Goal: Transaction & Acquisition: Obtain resource

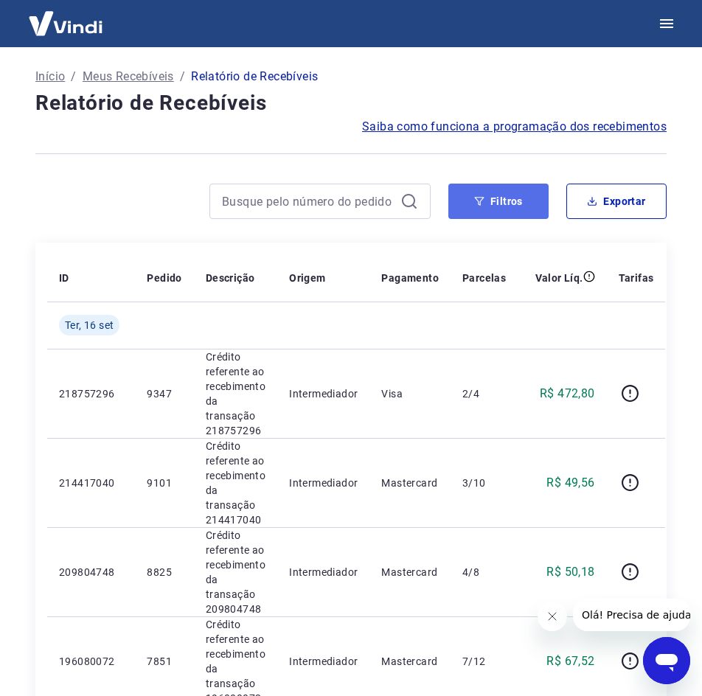
click at [517, 207] on button "Filtros" at bounding box center [498, 201] width 100 height 35
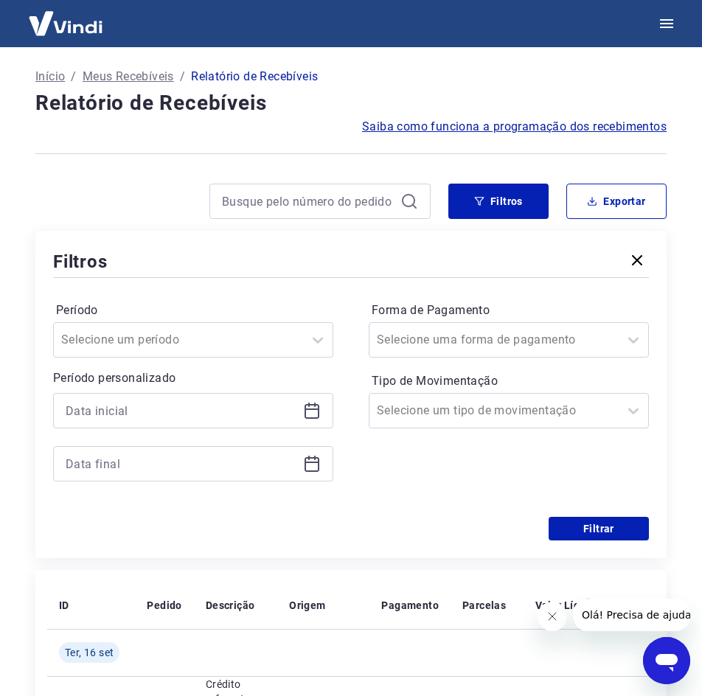
click at [310, 414] on icon at bounding box center [312, 411] width 18 height 18
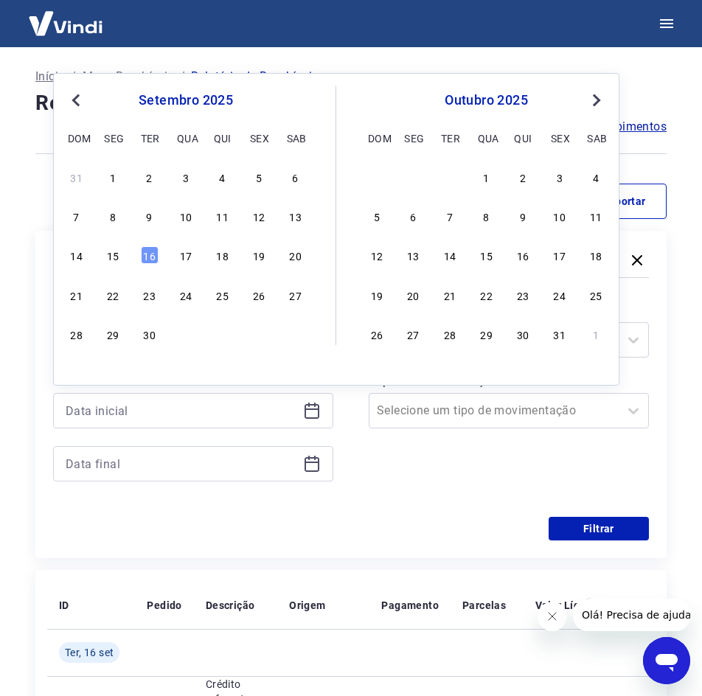
drag, startPoint x: 114, startPoint y: 217, endPoint x: 152, endPoint y: 232, distance: 41.3
click at [114, 217] on div "8" at bounding box center [113, 216] width 18 height 18
type input "[DATE]"
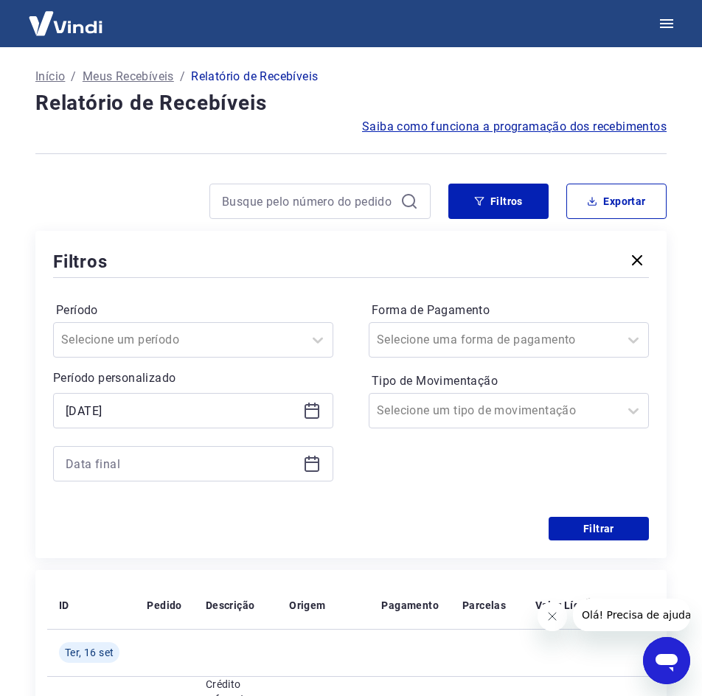
click at [321, 469] on div at bounding box center [193, 463] width 280 height 35
click at [318, 464] on icon at bounding box center [311, 464] width 15 height 15
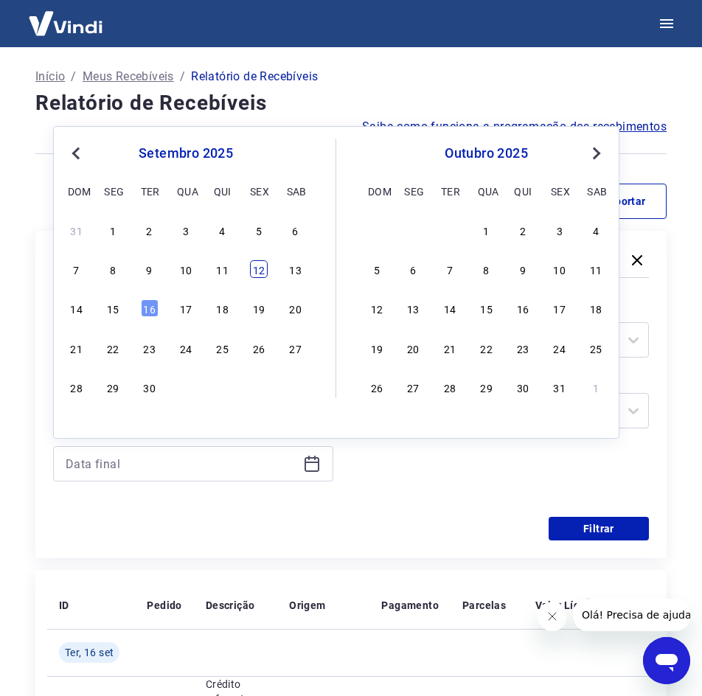
click at [265, 270] on div "12" at bounding box center [259, 269] width 18 height 18
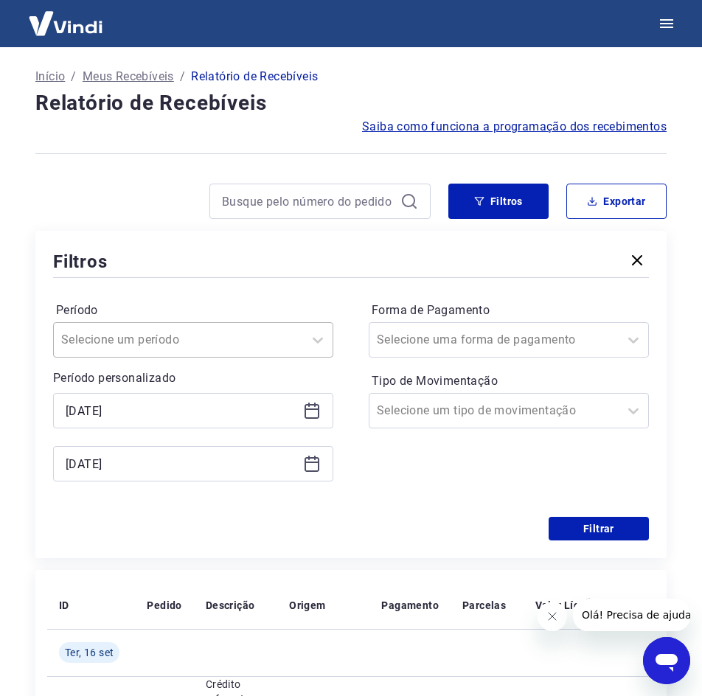
type input "[DATE]"
click at [545, 342] on div at bounding box center [494, 339] width 234 height 21
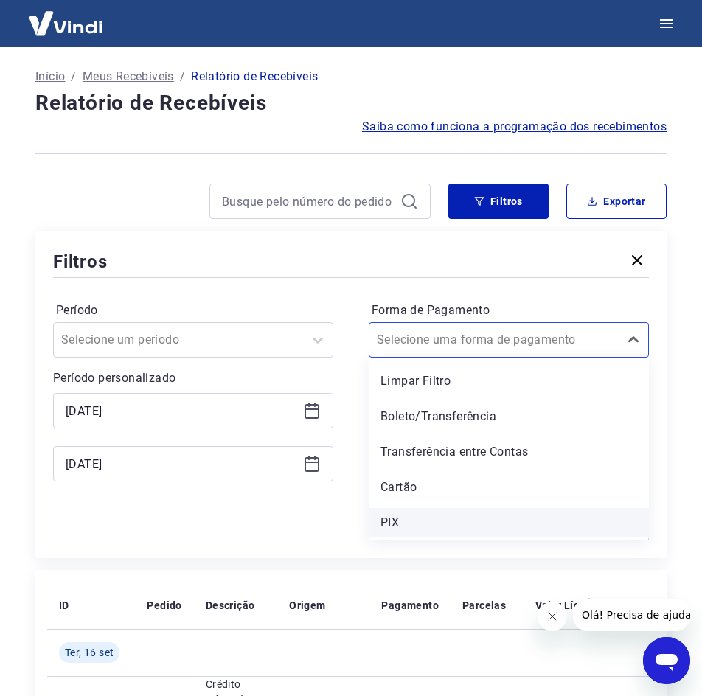
click at [462, 511] on div "PIX" at bounding box center [509, 522] width 280 height 29
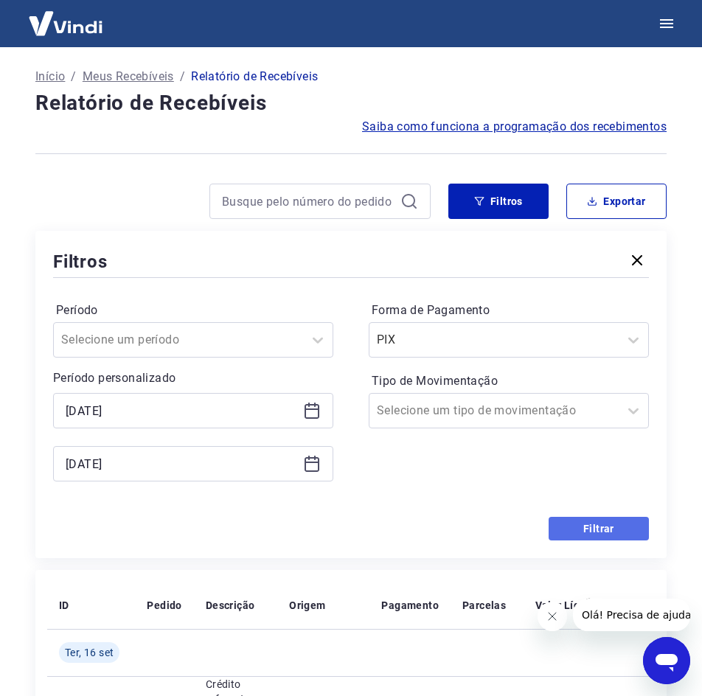
click at [604, 527] on button "Filtrar" at bounding box center [598, 529] width 100 height 24
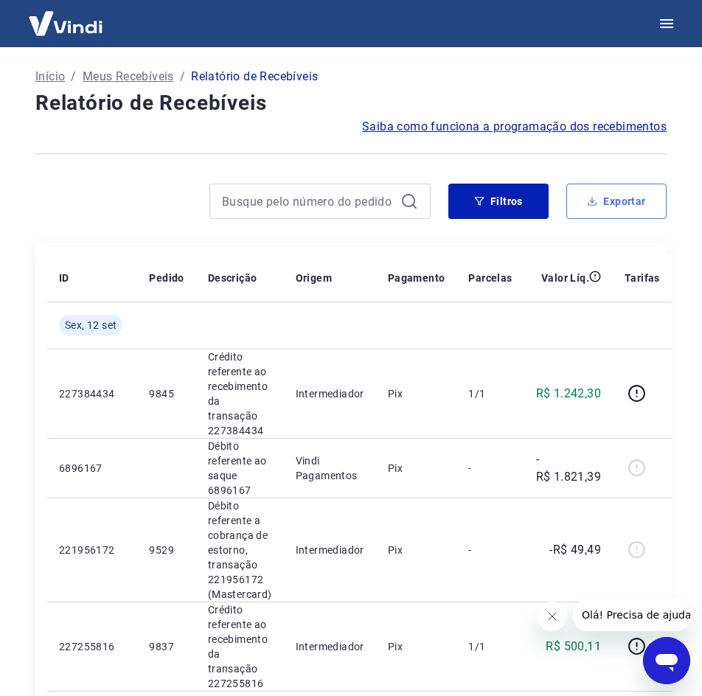
click at [653, 198] on button "Exportar" at bounding box center [616, 201] width 100 height 35
type input "[DATE]"
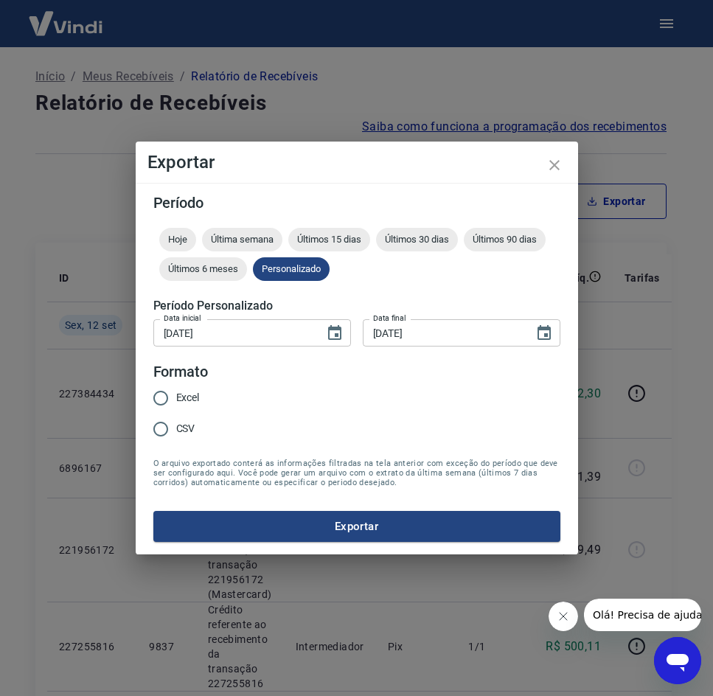
click at [186, 433] on span "CSV" at bounding box center [185, 428] width 19 height 15
click at [176, 433] on input "CSV" at bounding box center [160, 428] width 31 height 31
radio input "true"
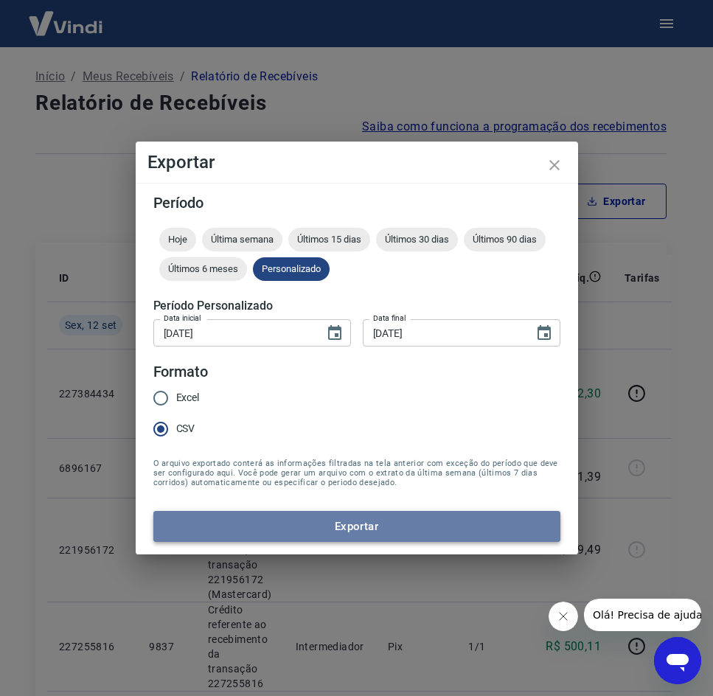
click at [281, 528] on button "Exportar" at bounding box center [356, 526] width 407 height 31
